Goal: Navigation & Orientation: Find specific page/section

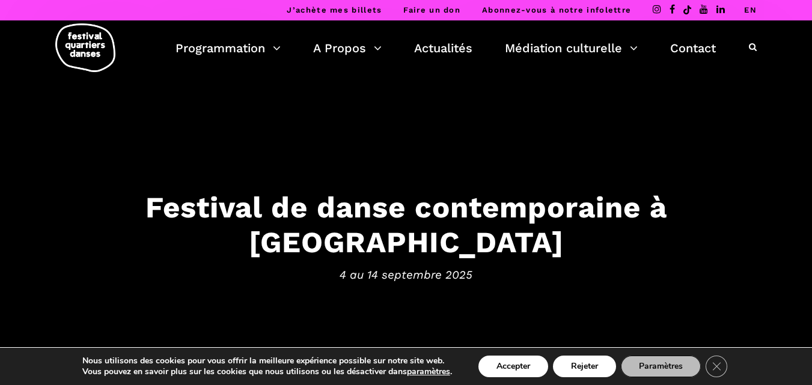
click at [752, 7] on link "EN" at bounding box center [750, 9] width 13 height 9
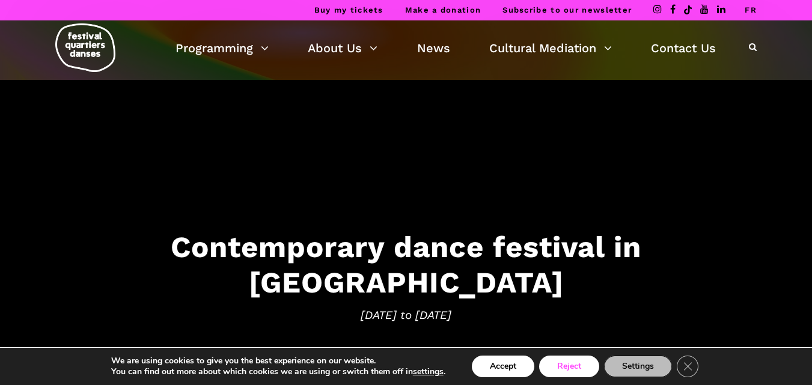
click at [581, 373] on button "Reject" at bounding box center [569, 367] width 60 height 22
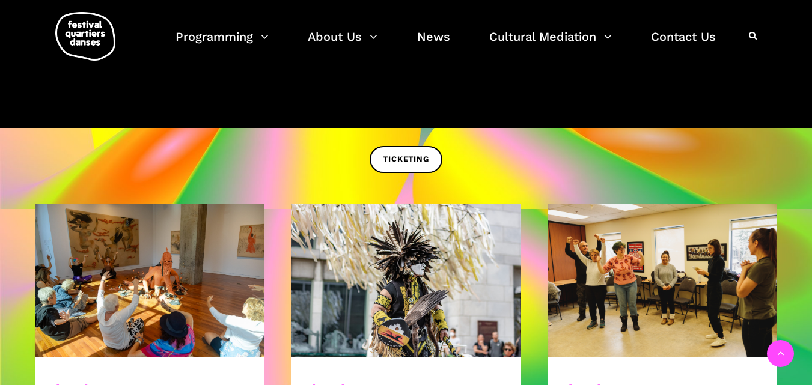
scroll to position [433, 0]
